Goal: Navigation & Orientation: Go to known website

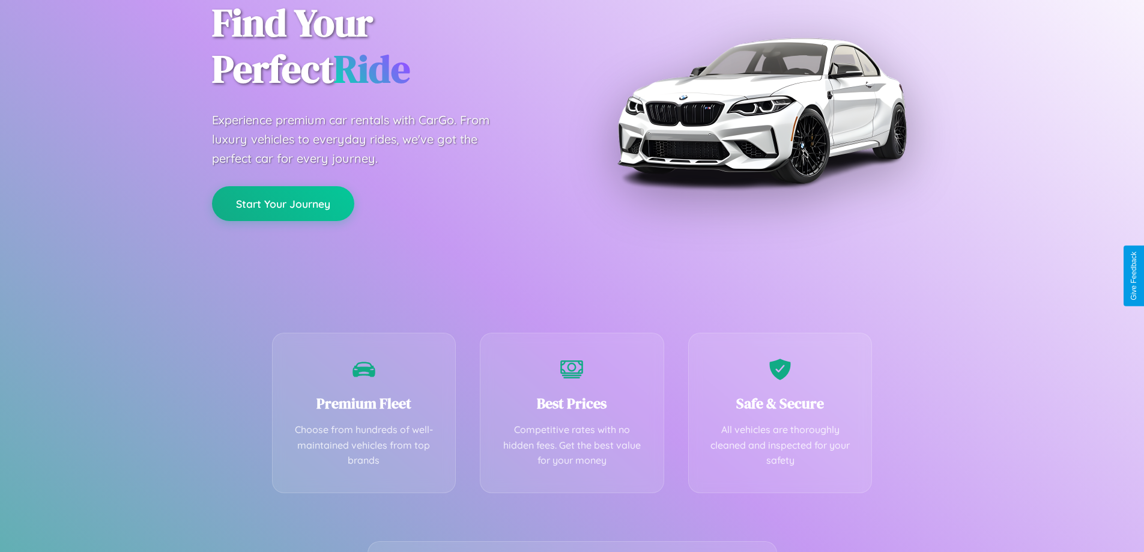
scroll to position [237, 0]
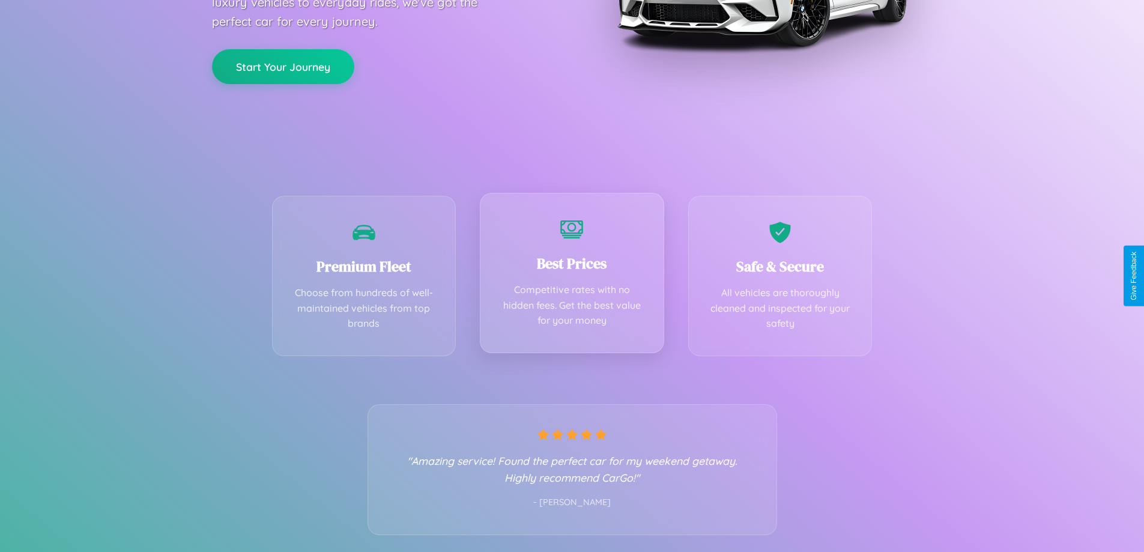
click at [572, 276] on div "Best Prices Competitive rates with no hidden fees. Get the best value for your …" at bounding box center [572, 273] width 184 height 160
click at [283, 65] on button "Start Your Journey" at bounding box center [283, 65] width 142 height 35
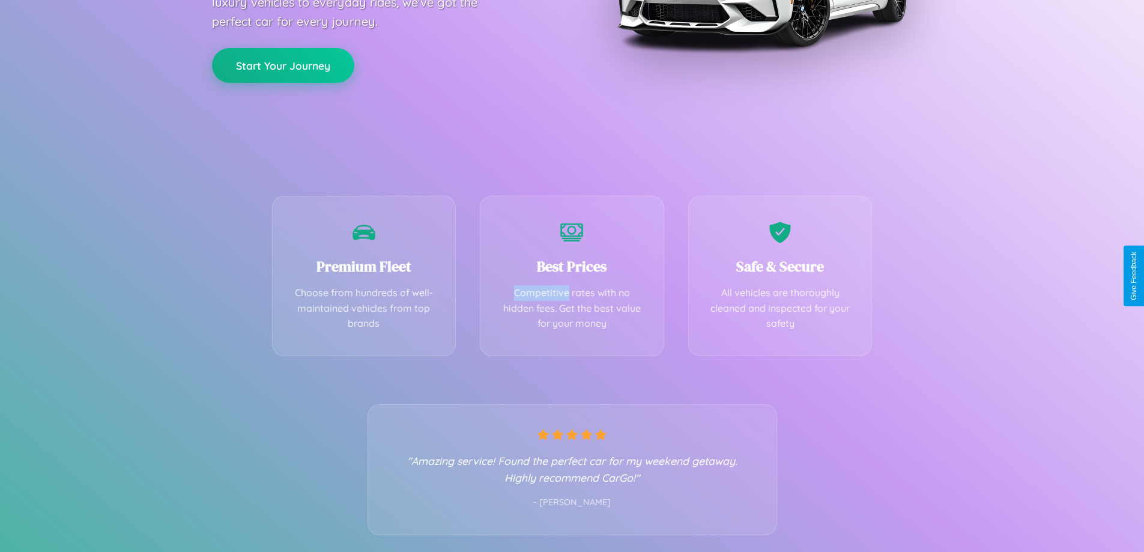
click at [283, 65] on button "Start Your Journey" at bounding box center [283, 65] width 142 height 35
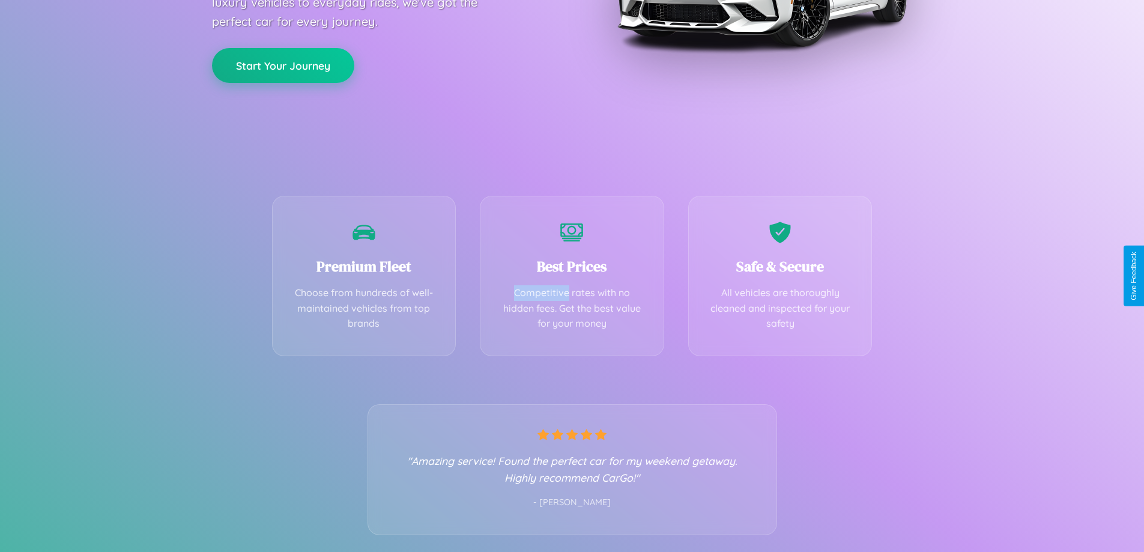
click at [283, 65] on button "Start Your Journey" at bounding box center [283, 65] width 142 height 35
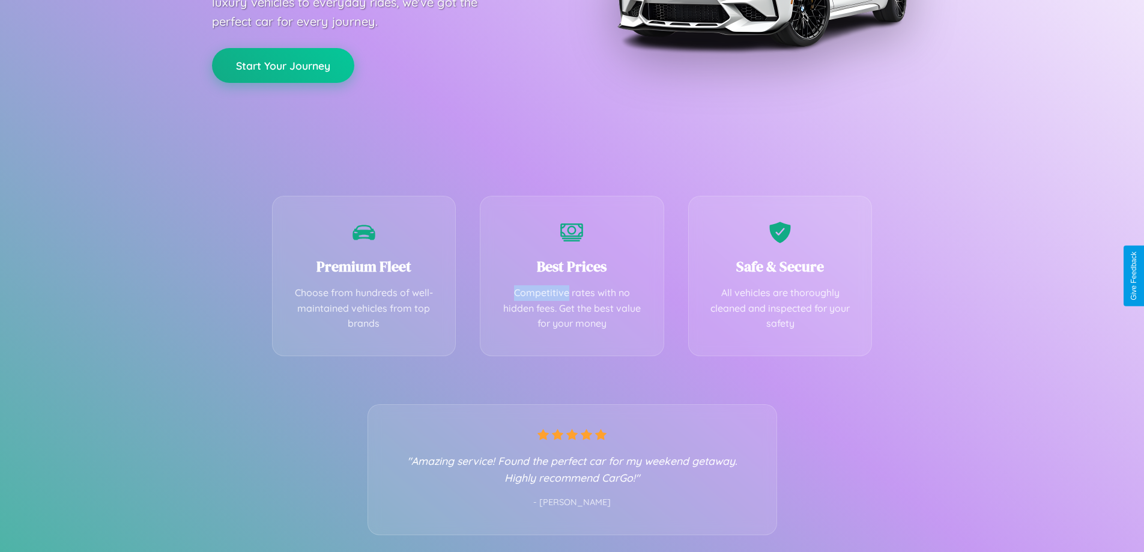
click at [283, 65] on button "Start Your Journey" at bounding box center [283, 65] width 142 height 35
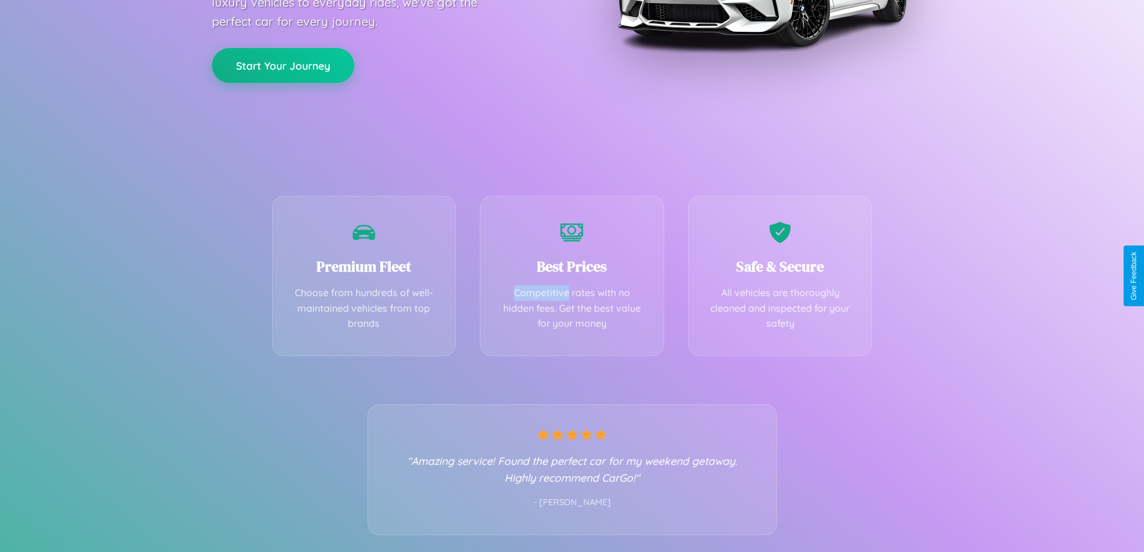
click at [283, 65] on button "Start Your Journey" at bounding box center [283, 65] width 142 height 35
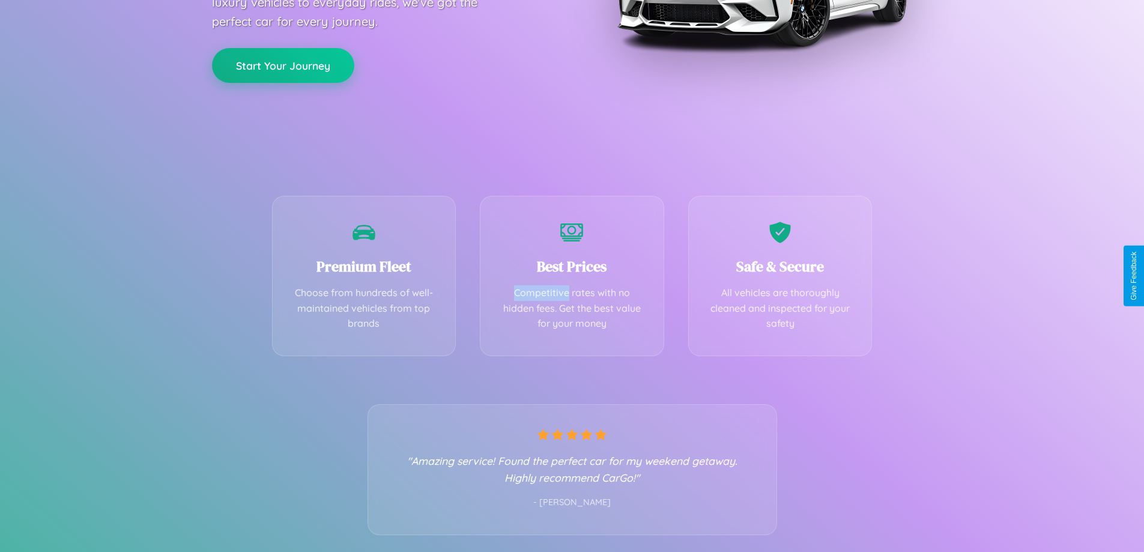
click at [283, 65] on button "Start Your Journey" at bounding box center [283, 65] width 142 height 35
